Goal: Browse casually

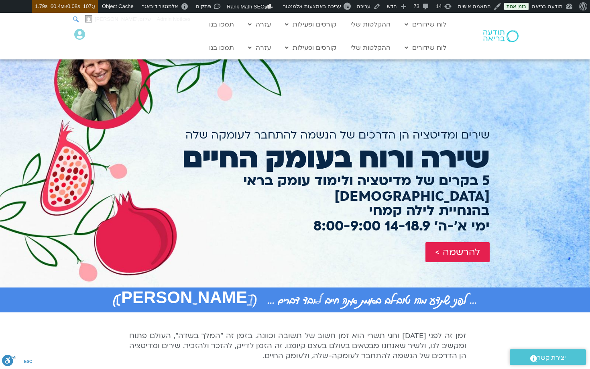
drag, startPoint x: 2, startPoint y: 20, endPoint x: 28, endPoint y: 132, distance: 114.8
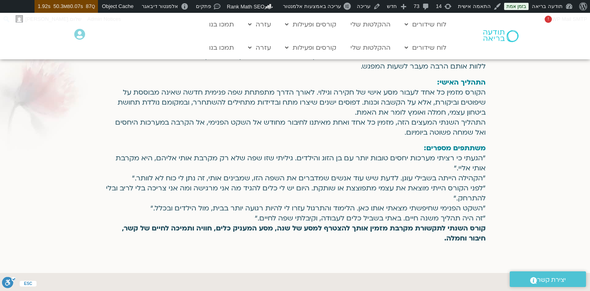
scroll to position [92, 0]
